Goal: Navigation & Orientation: Find specific page/section

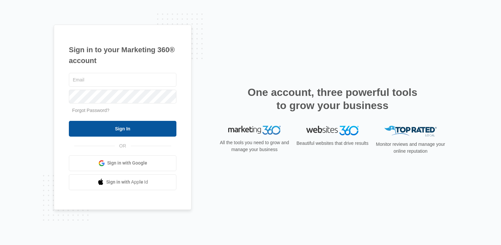
type input "[EMAIL_ADDRESS][DOMAIN_NAME]"
click at [125, 127] on input "Sign In" at bounding box center [123, 129] width 108 height 16
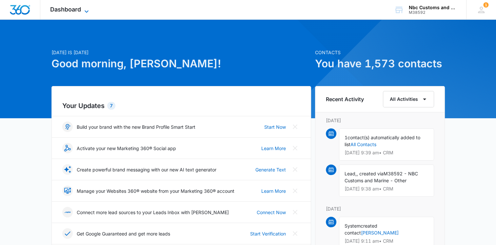
click at [64, 7] on span "Dashboard" at bounding box center [65, 9] width 31 height 7
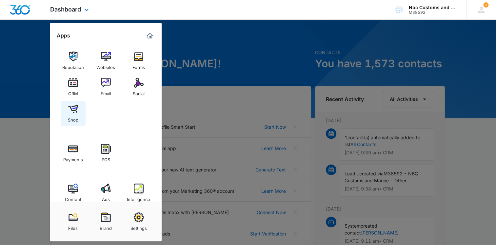
click at [72, 108] on img at bounding box center [73, 109] width 10 height 10
